Goal: Complete application form

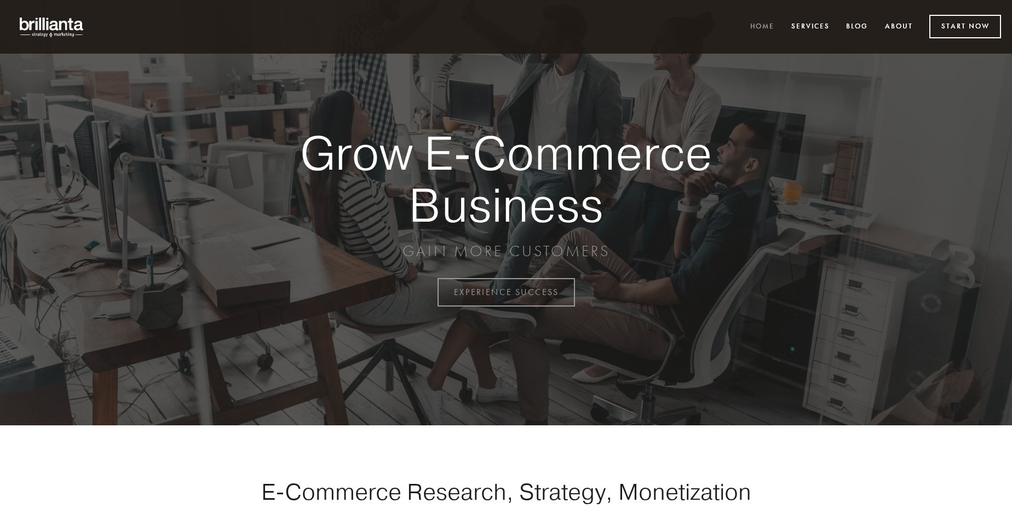
scroll to position [2872, 0]
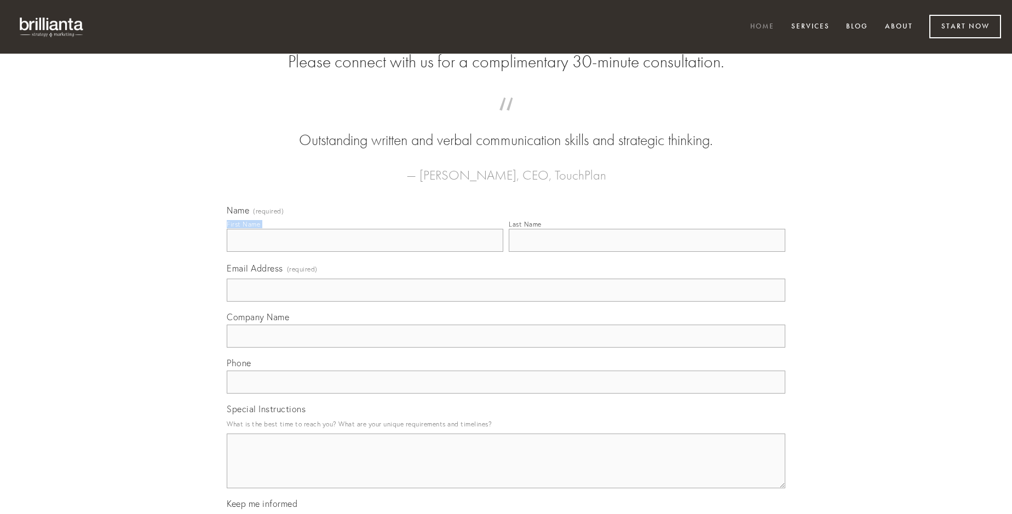
type input "[PERSON_NAME]"
click at [647, 252] on input "Last Name" at bounding box center [647, 240] width 277 height 23
type input "[PERSON_NAME]"
click at [506, 302] on input "Email Address (required)" at bounding box center [506, 290] width 559 height 23
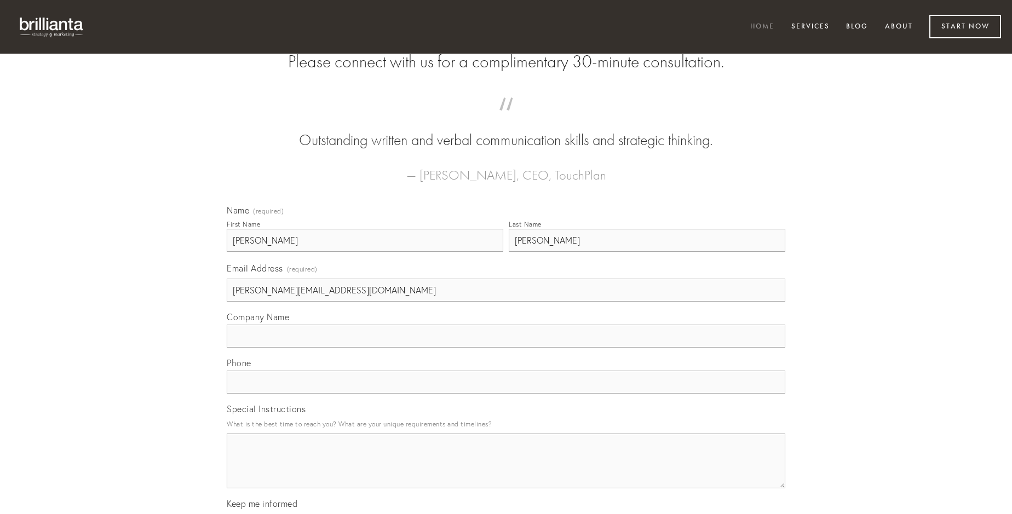
type input "[PERSON_NAME][EMAIL_ADDRESS][DOMAIN_NAME]"
click at [506, 348] on input "Company Name" at bounding box center [506, 336] width 559 height 23
type input "cognomen"
click at [506, 394] on input "text" at bounding box center [506, 382] width 559 height 23
click at [506, 471] on textarea "Special Instructions" at bounding box center [506, 461] width 559 height 55
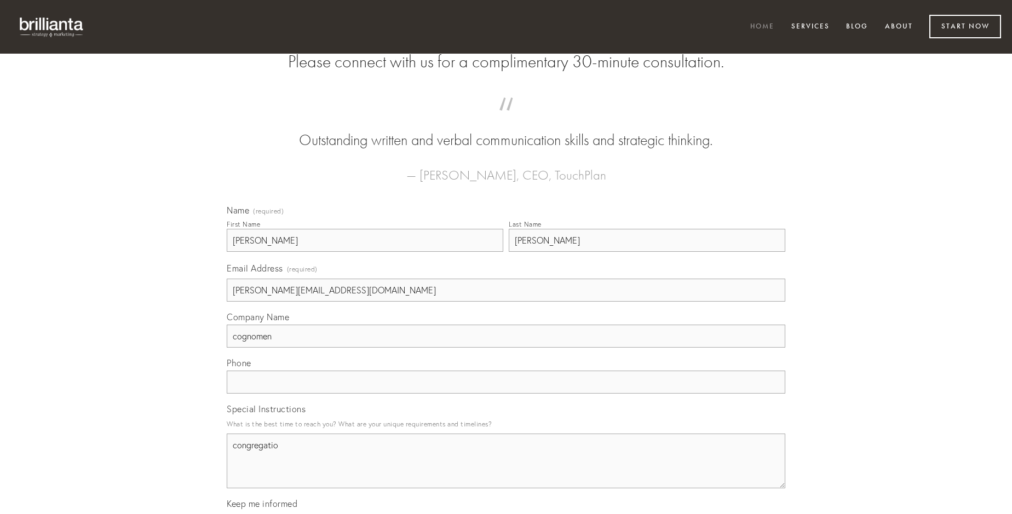
type textarea "congregatio"
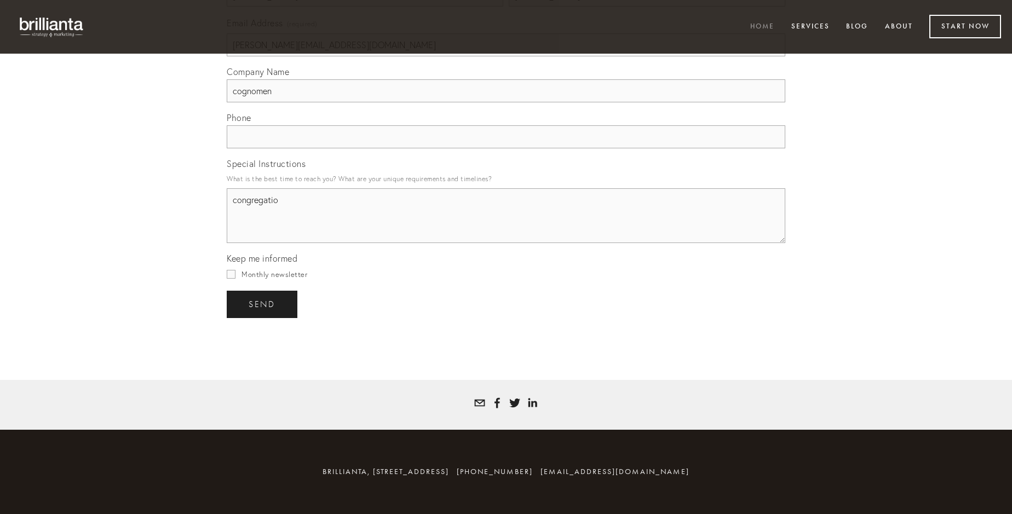
click at [263, 304] on span "send" at bounding box center [262, 305] width 27 height 10
